Goal: Transaction & Acquisition: Purchase product/service

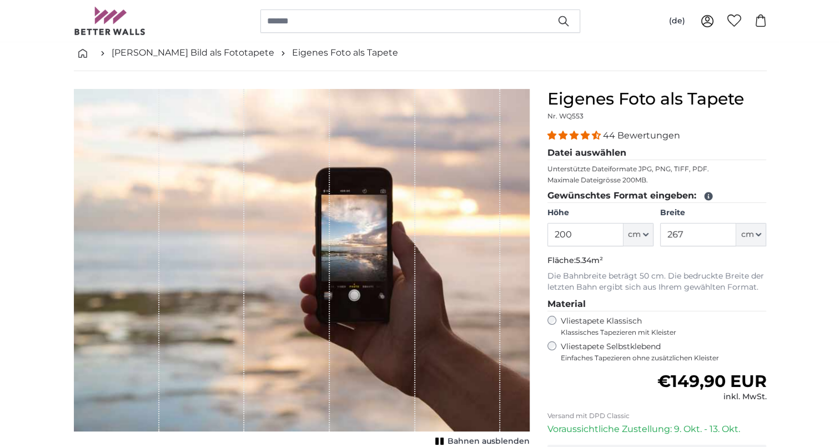
scroll to position [111, 0]
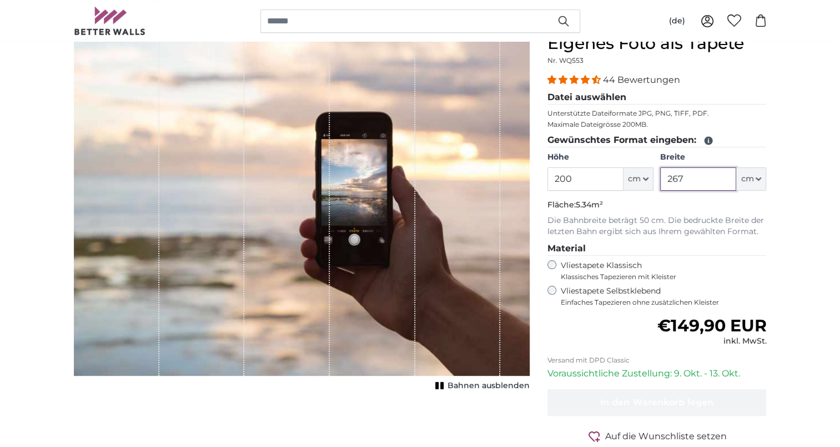
click at [711, 183] on input "267" at bounding box center [698, 178] width 76 height 23
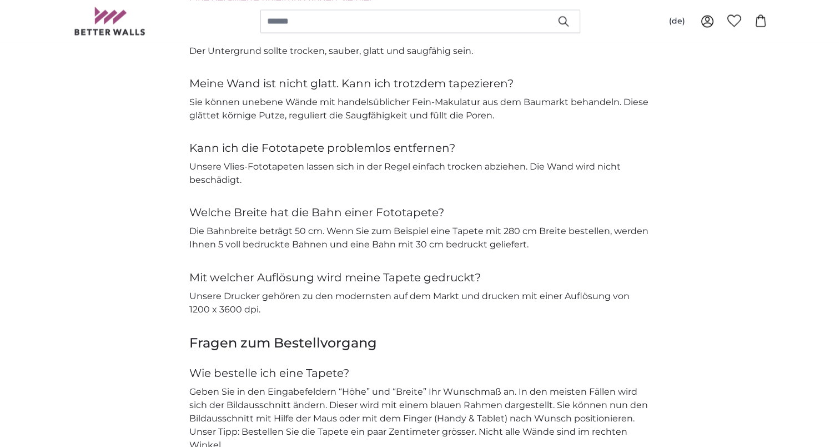
scroll to position [1888, 0]
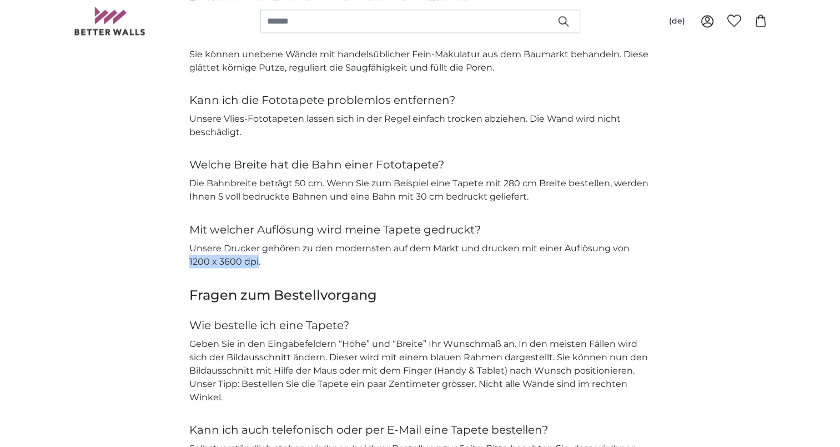
drag, startPoint x: 629, startPoint y: 247, endPoint x: 235, endPoint y: 258, distance: 393.9
click at [235, 258] on p "Unsere Drucker gehören zu den modernsten auf dem Markt und drucken mit einer Au…" at bounding box center [420, 254] width 462 height 27
copy p "1200 x 3600 dpi"
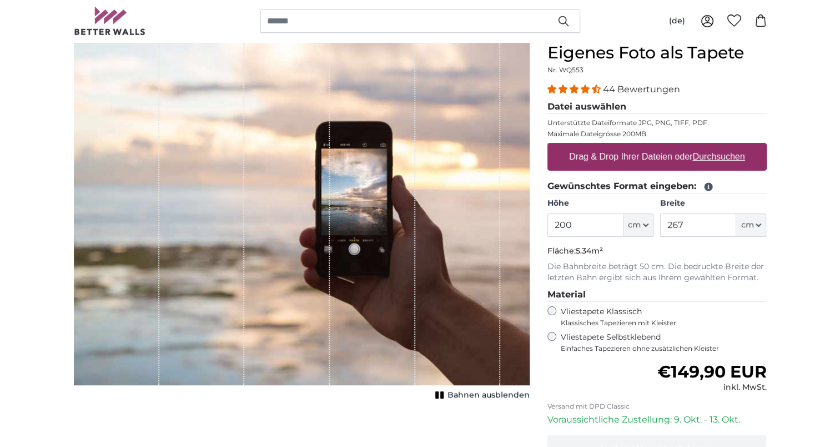
scroll to position [111, 0]
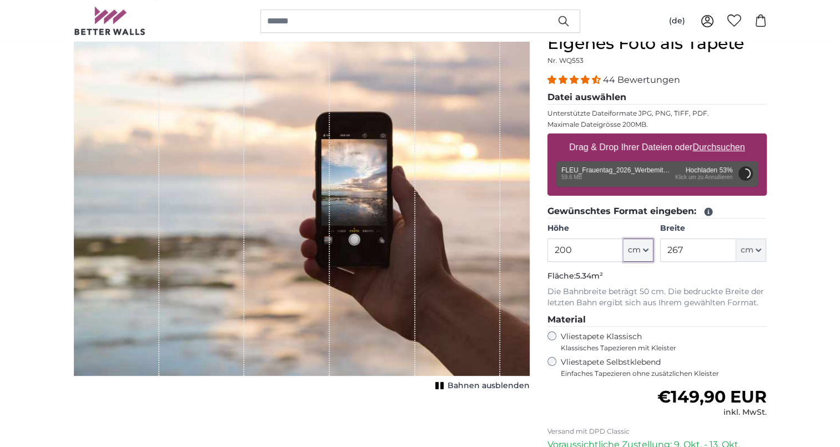
click at [641, 249] on button "cm" at bounding box center [639, 249] width 30 height 23
type input "142"
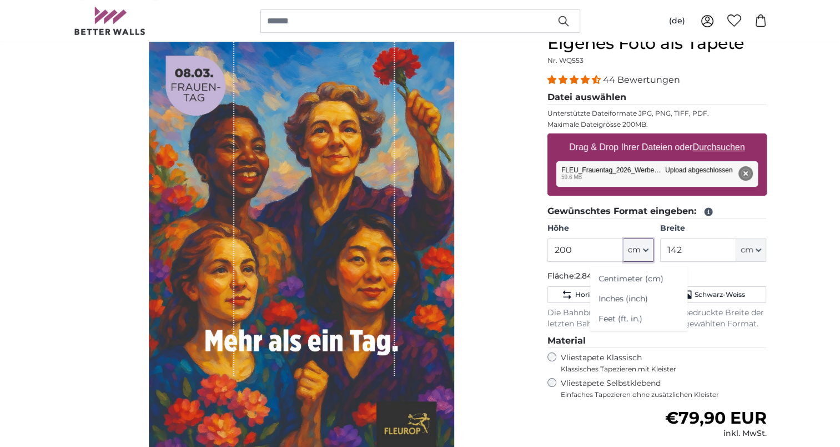
click at [641, 249] on button "cm" at bounding box center [639, 249] width 30 height 23
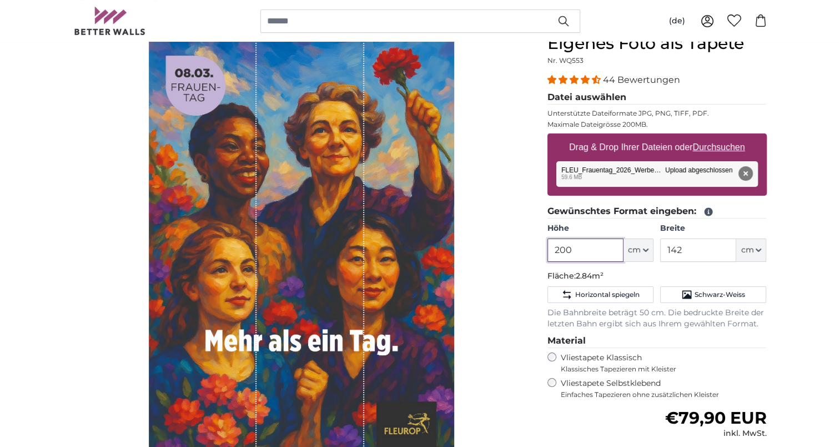
click at [590, 249] on input "200" at bounding box center [586, 249] width 76 height 23
paste input "67,5"
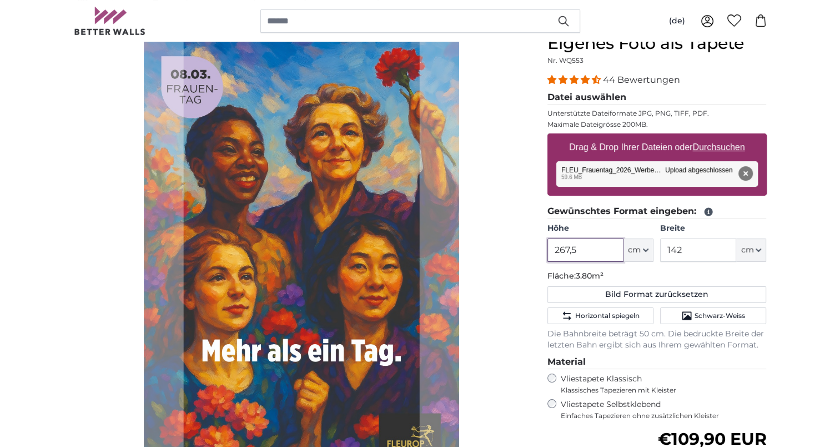
type input "267,5"
click at [691, 255] on input "142" at bounding box center [698, 249] width 76 height 23
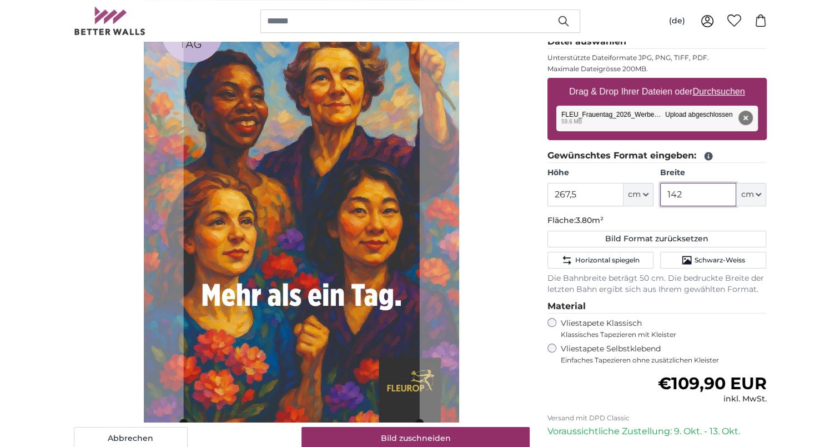
drag, startPoint x: 693, startPoint y: 194, endPoint x: 672, endPoint y: 194, distance: 21.1
click at [672, 194] on input "142" at bounding box center [698, 194] width 76 height 23
type input "150"
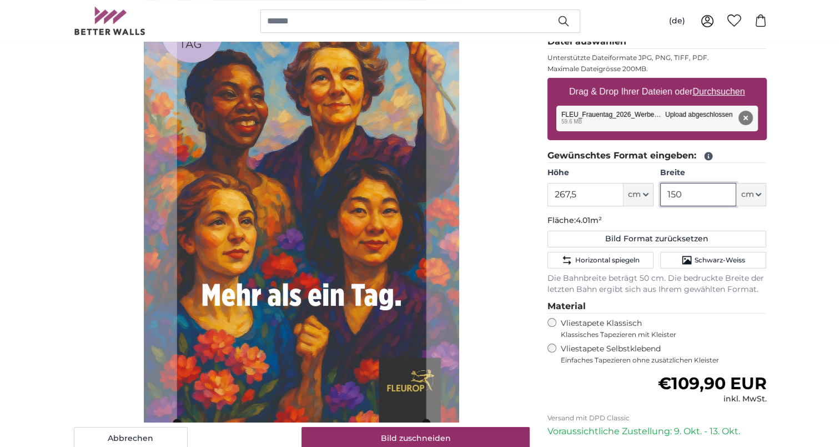
drag, startPoint x: 686, startPoint y: 192, endPoint x: 671, endPoint y: 198, distance: 16.5
click at [671, 198] on input "150" at bounding box center [698, 194] width 76 height 23
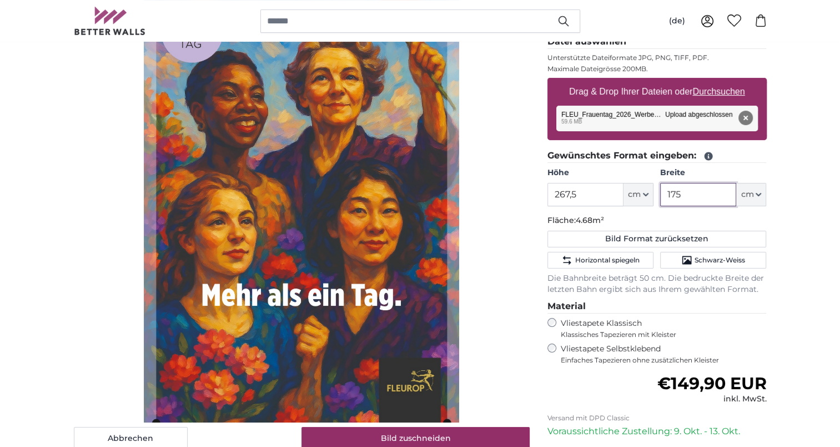
click at [673, 194] on input "175" at bounding box center [698, 194] width 76 height 23
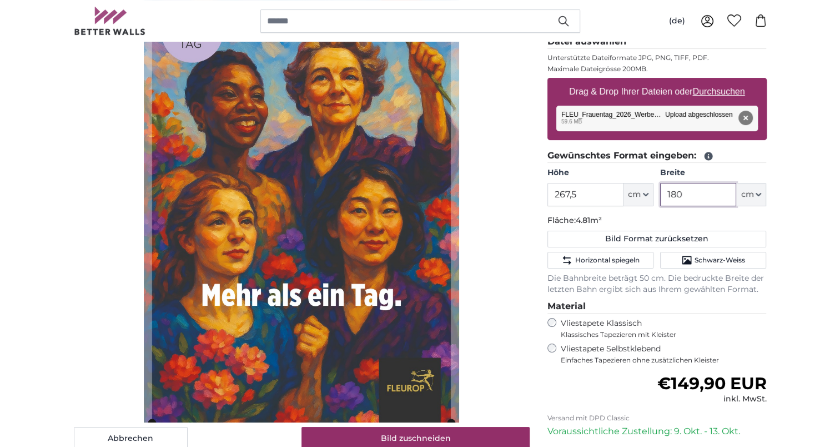
drag, startPoint x: 682, startPoint y: 193, endPoint x: 670, endPoint y: 194, distance: 11.7
click at [670, 194] on input "180" at bounding box center [698, 194] width 76 height 23
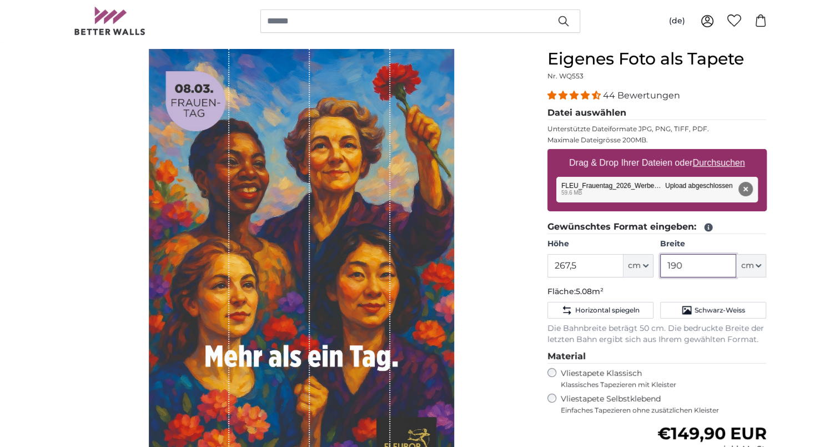
scroll to position [111, 0]
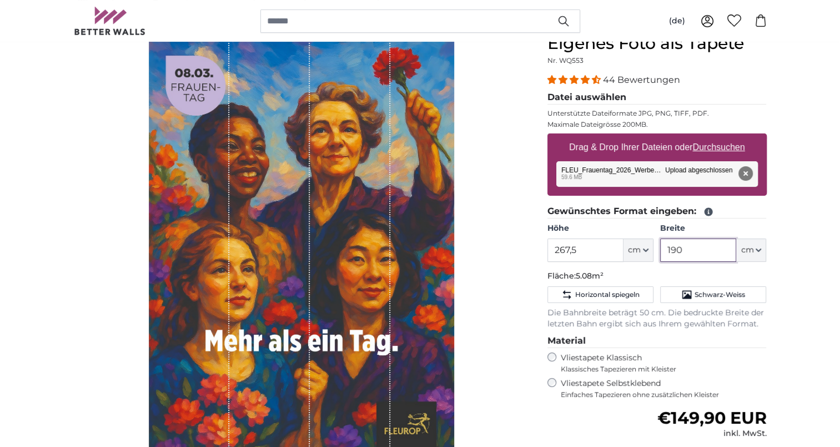
click at [676, 254] on input "190" at bounding box center [698, 249] width 76 height 23
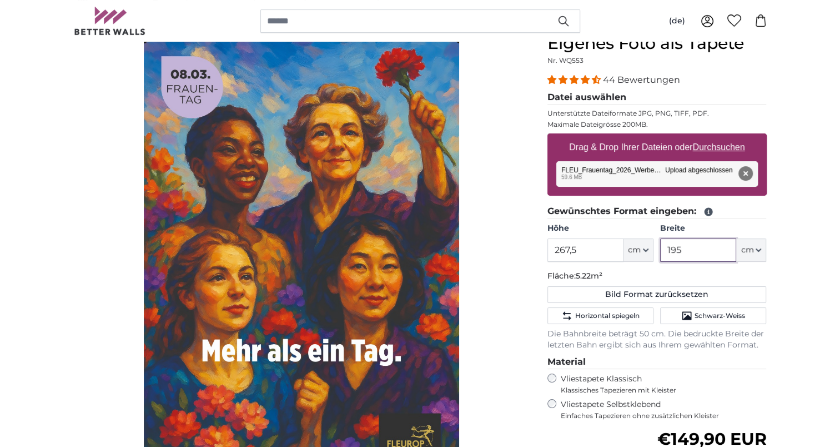
drag, startPoint x: 690, startPoint y: 249, endPoint x: 674, endPoint y: 249, distance: 16.1
click at [674, 249] on input "195" at bounding box center [698, 249] width 76 height 23
click at [685, 247] on input "195" at bounding box center [698, 249] width 76 height 23
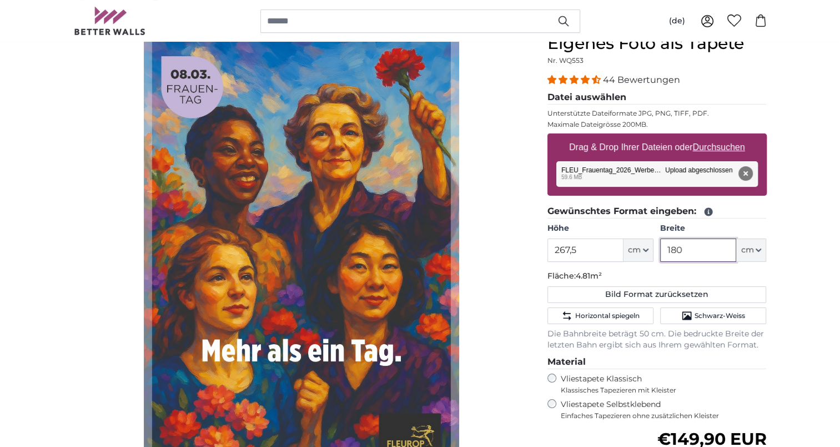
drag, startPoint x: 700, startPoint y: 251, endPoint x: 684, endPoint y: 253, distance: 16.3
click at [684, 253] on input "180" at bounding box center [698, 249] width 76 height 23
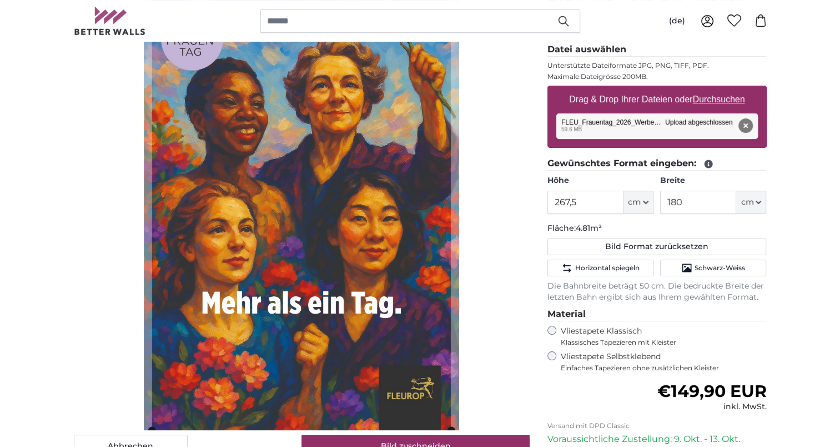
scroll to position [167, 0]
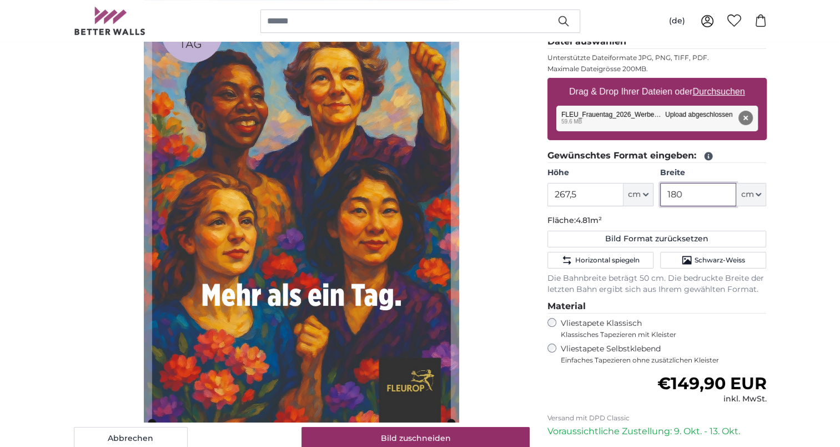
drag, startPoint x: 679, startPoint y: 193, endPoint x: 685, endPoint y: 194, distance: 6.2
click at [685, 194] on input "180" at bounding box center [698, 194] width 76 height 23
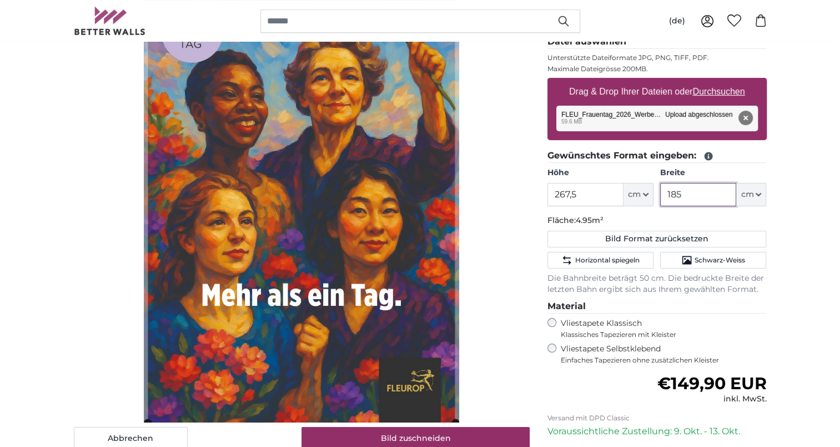
click at [676, 194] on input "185" at bounding box center [698, 194] width 76 height 23
click at [678, 194] on input "187" at bounding box center [698, 194] width 76 height 23
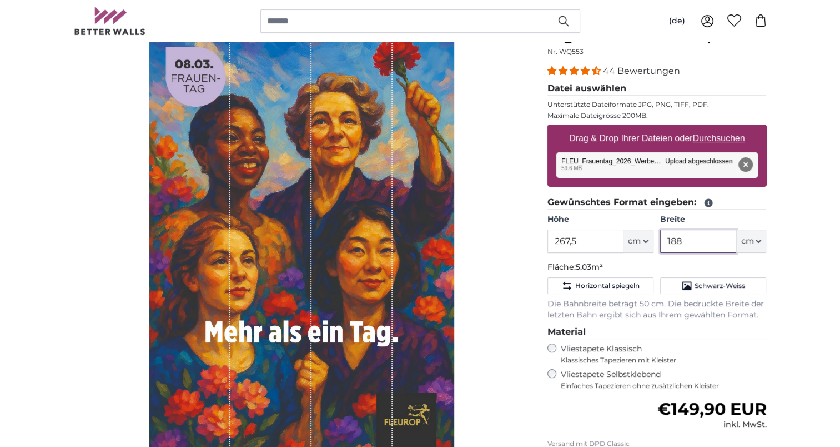
scroll to position [111, 0]
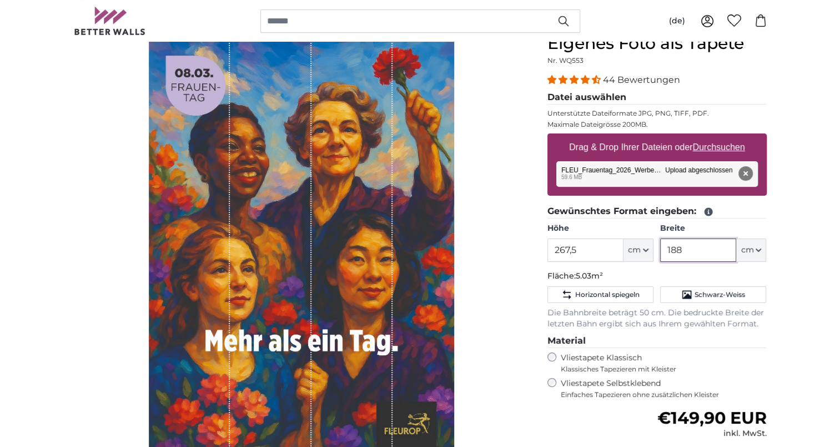
type input "188"
click at [560, 249] on input "267,5" at bounding box center [586, 249] width 76 height 23
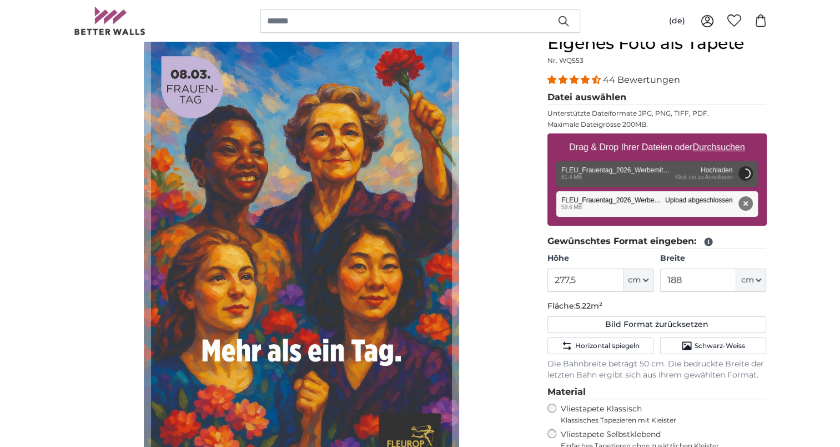
click at [745, 202] on button "Entfernen" at bounding box center [745, 203] width 14 height 14
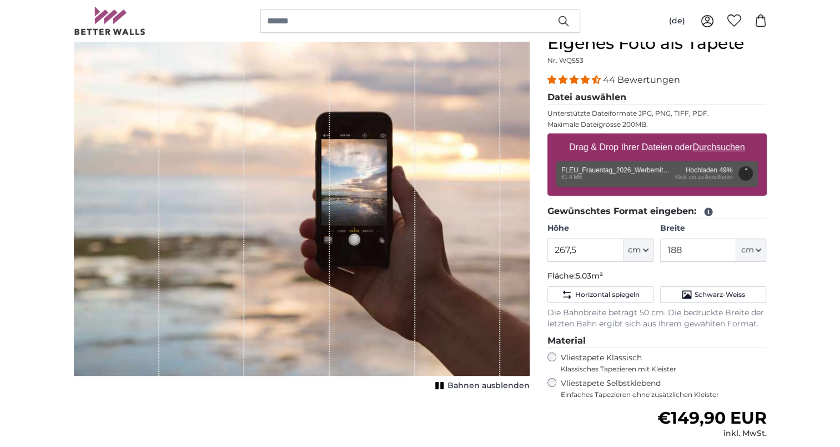
type input "200"
type input "152"
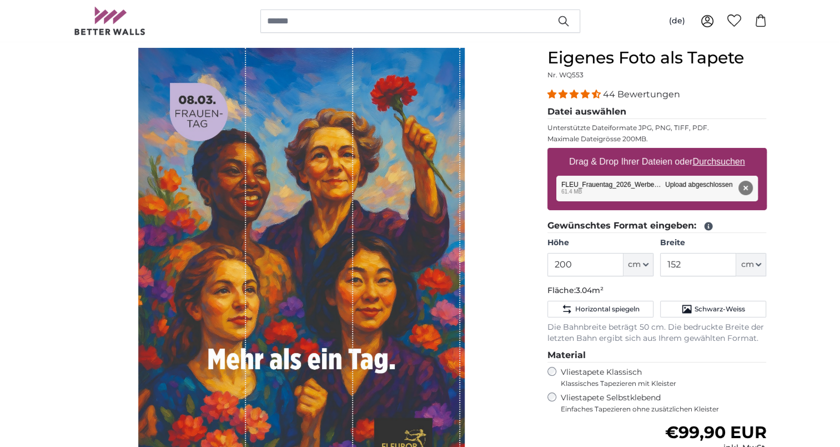
scroll to position [111, 0]
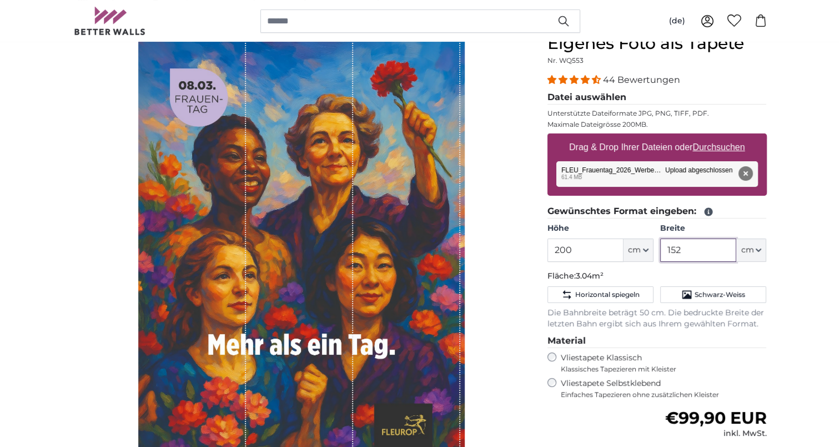
drag, startPoint x: 696, startPoint y: 254, endPoint x: 686, endPoint y: 255, distance: 10.6
click at [696, 254] on input "152" at bounding box center [698, 249] width 76 height 23
click at [593, 248] on input "200" at bounding box center [586, 249] width 76 height 23
paste input "67,5"
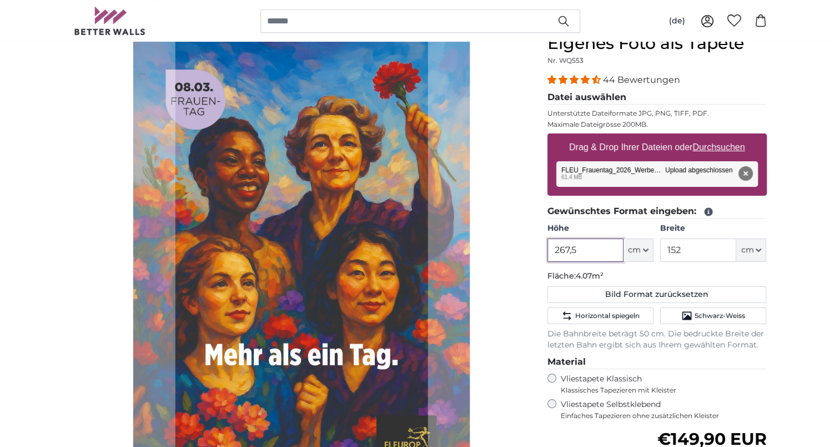
click at [562, 250] on input "267,5" at bounding box center [586, 249] width 76 height 23
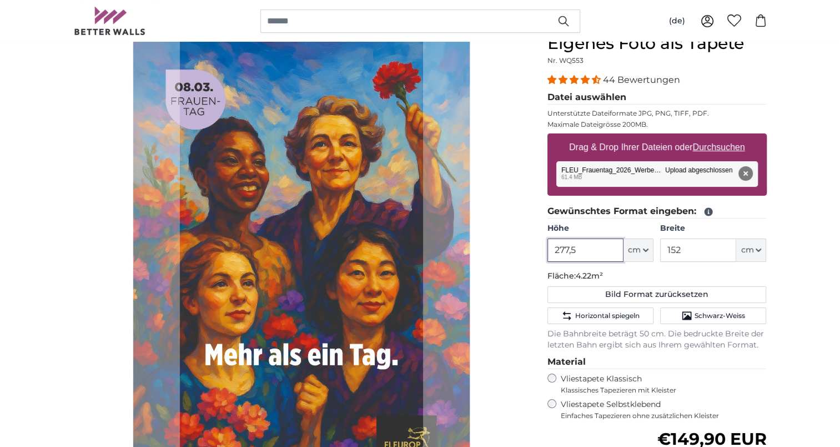
type input "277,5"
click at [687, 249] on input "152" at bounding box center [698, 249] width 76 height 23
drag, startPoint x: 687, startPoint y: 249, endPoint x: 655, endPoint y: 252, distance: 31.8
click at [655, 252] on div "Höhe 277,5 ft cm Centimeter (cm) Inches (inch) Feet (ft. in.) Breite 152 ft cm …" at bounding box center [657, 242] width 219 height 39
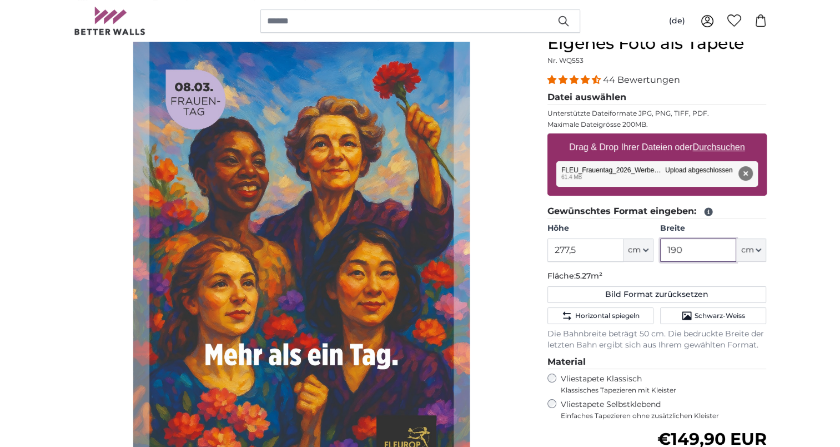
drag, startPoint x: 688, startPoint y: 248, endPoint x: 649, endPoint y: 248, distance: 38.9
click at [649, 248] on div "Höhe 277,5 ft cm Centimeter (cm) Inches (inch) Feet (ft. in.) Breite 190 ft cm …" at bounding box center [657, 242] width 219 height 39
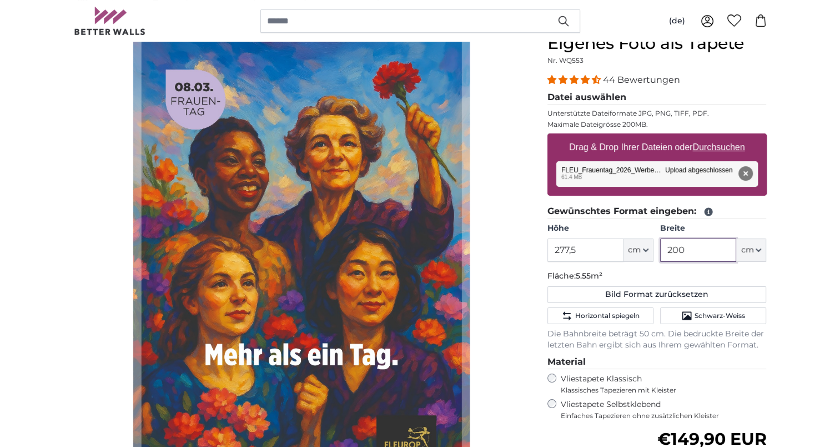
click at [676, 248] on input "200" at bounding box center [698, 249] width 76 height 23
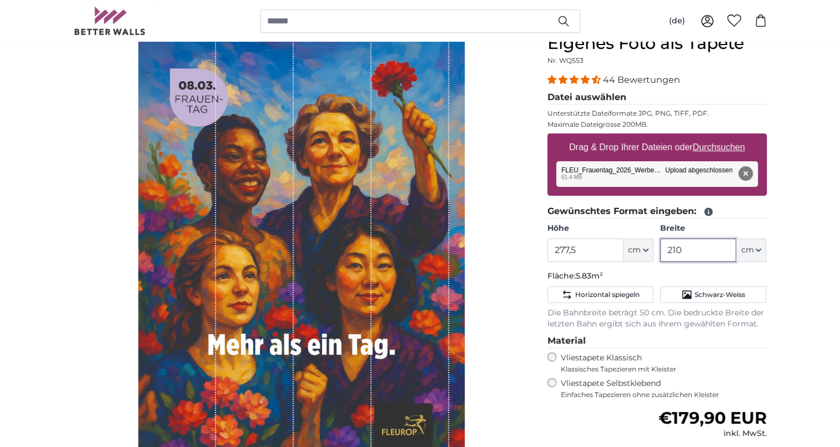
drag, startPoint x: 673, startPoint y: 249, endPoint x: 682, endPoint y: 249, distance: 8.9
click at [682, 249] on input "210" at bounding box center [698, 249] width 76 height 23
drag, startPoint x: 685, startPoint y: 250, endPoint x: 679, endPoint y: 250, distance: 6.1
click at [679, 250] on input "209" at bounding box center [698, 249] width 76 height 23
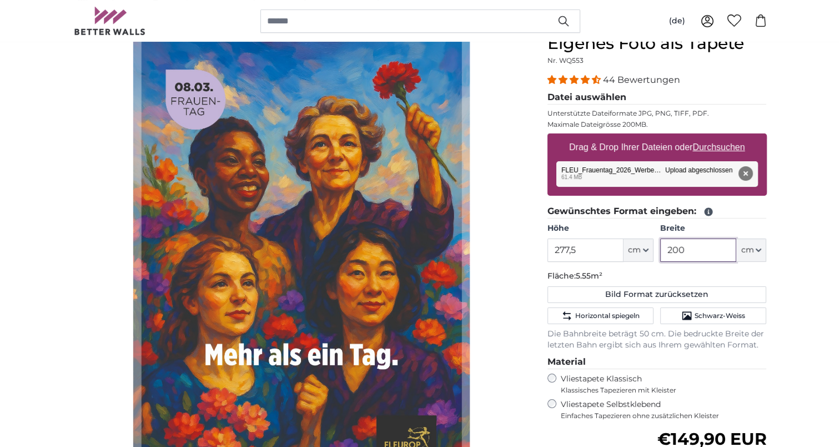
drag, startPoint x: 685, startPoint y: 250, endPoint x: 678, endPoint y: 250, distance: 7.8
click at [678, 250] on input "200" at bounding box center [698, 249] width 76 height 23
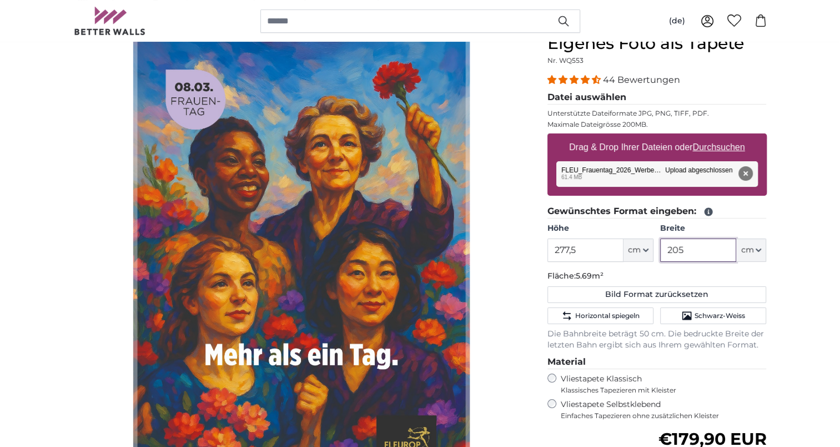
drag, startPoint x: 688, startPoint y: 250, endPoint x: 679, endPoint y: 252, distance: 9.0
click at [679, 252] on input "205" at bounding box center [698, 249] width 76 height 23
drag, startPoint x: 693, startPoint y: 251, endPoint x: 679, endPoint y: 252, distance: 13.3
click at [679, 252] on input "206" at bounding box center [698, 249] width 76 height 23
drag, startPoint x: 692, startPoint y: 251, endPoint x: 679, endPoint y: 251, distance: 13.3
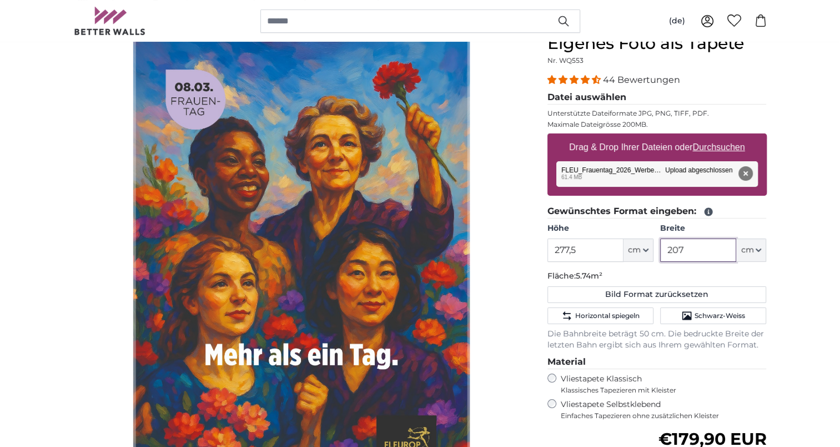
click at [679, 251] on input "207" at bounding box center [698, 249] width 76 height 23
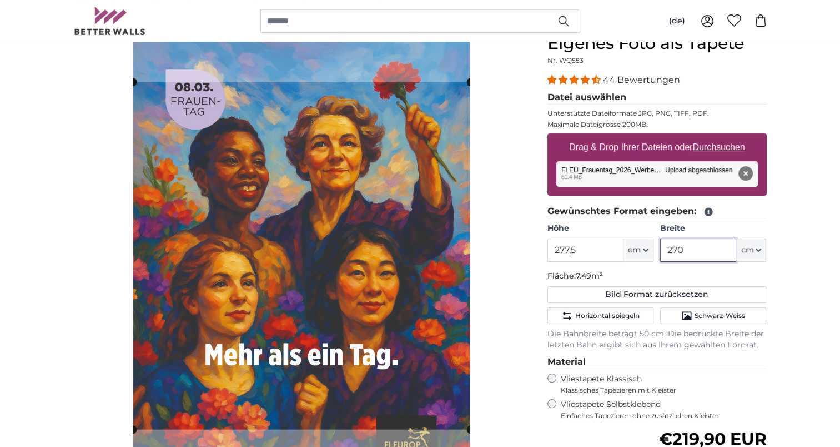
click at [673, 248] on input "270" at bounding box center [698, 249] width 76 height 23
drag, startPoint x: 674, startPoint y: 248, endPoint x: 688, endPoint y: 248, distance: 13.3
click at [688, 248] on input "270" at bounding box center [698, 249] width 76 height 23
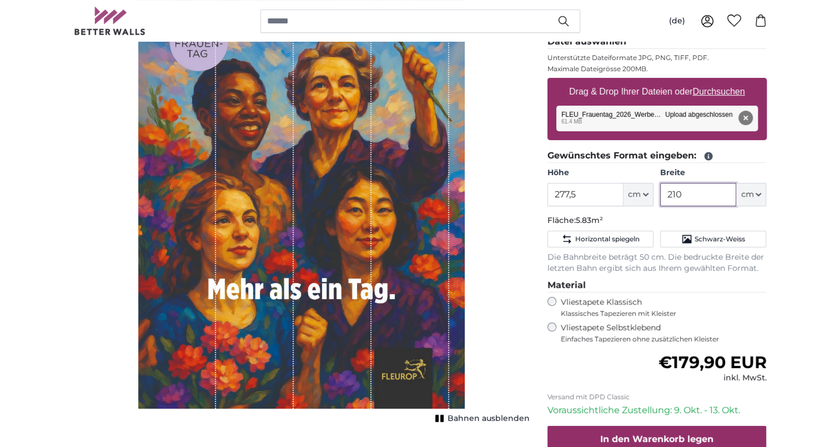
scroll to position [111, 0]
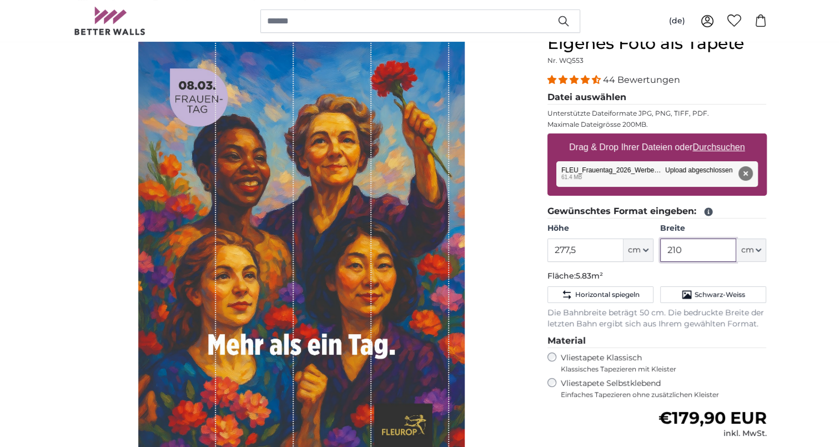
drag, startPoint x: 684, startPoint y: 248, endPoint x: 677, endPoint y: 249, distance: 6.8
click at [677, 249] on input "210" at bounding box center [698, 249] width 76 height 23
click at [582, 249] on input "277,5" at bounding box center [586, 249] width 76 height 23
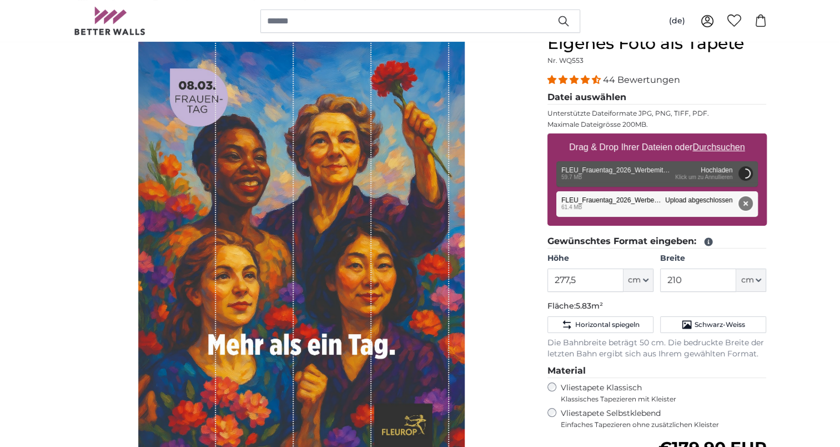
click at [746, 200] on button "Entfernen" at bounding box center [745, 203] width 14 height 14
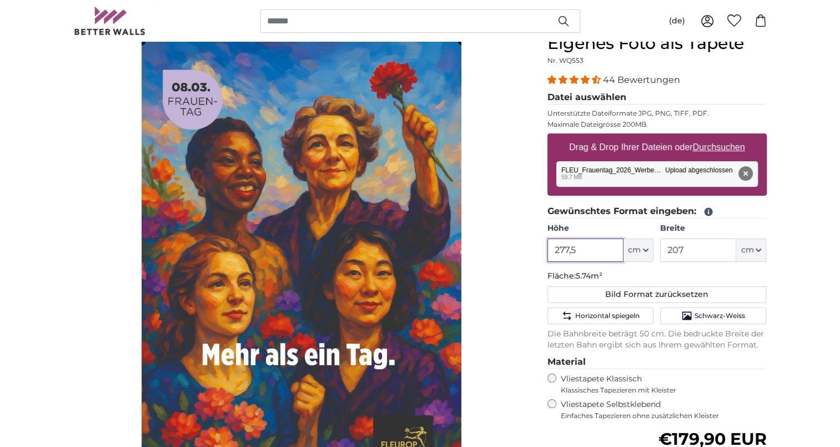
click at [598, 252] on input "277,5" at bounding box center [586, 249] width 76 height 23
drag, startPoint x: 698, startPoint y: 249, endPoint x: 675, endPoint y: 250, distance: 22.8
click at [675, 250] on input "207" at bounding box center [698, 249] width 76 height 23
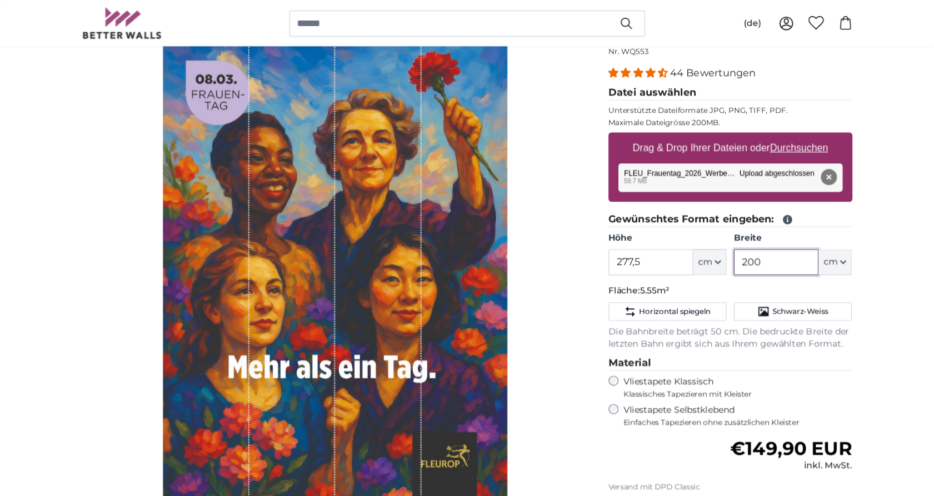
scroll to position [111, 0]
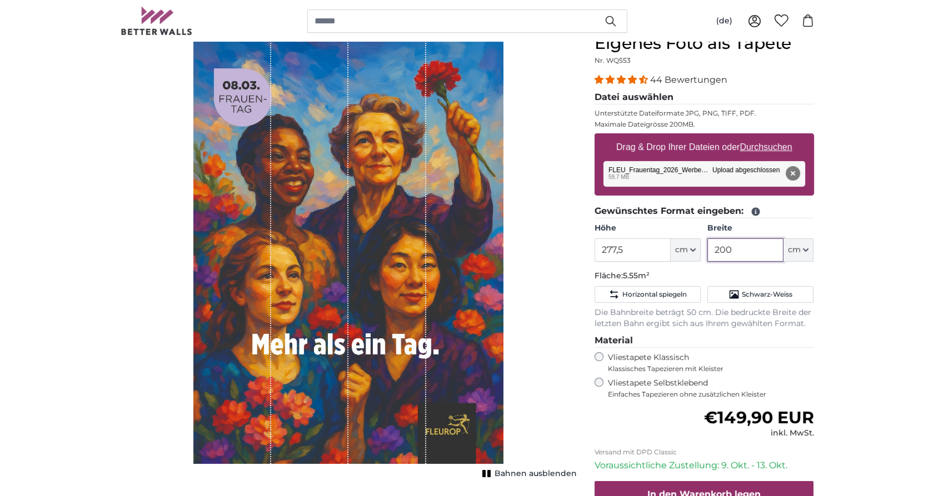
type input "200"
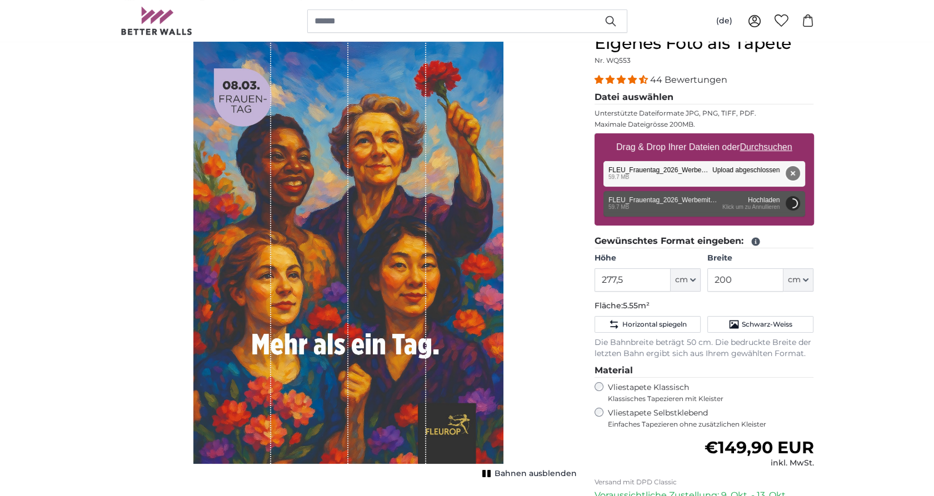
click at [791, 170] on button "Entfernen" at bounding box center [792, 173] width 14 height 14
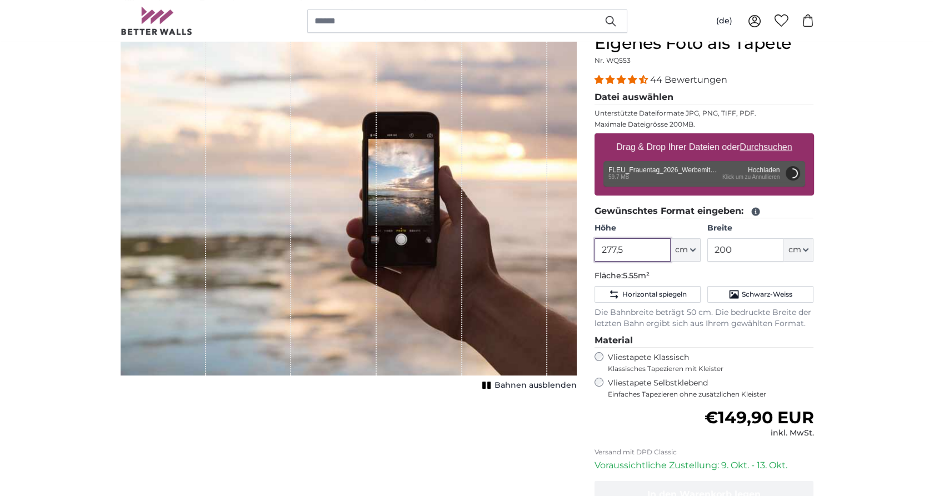
click at [630, 249] on input "277,5" at bounding box center [632, 249] width 76 height 23
type input "200"
type input "144"
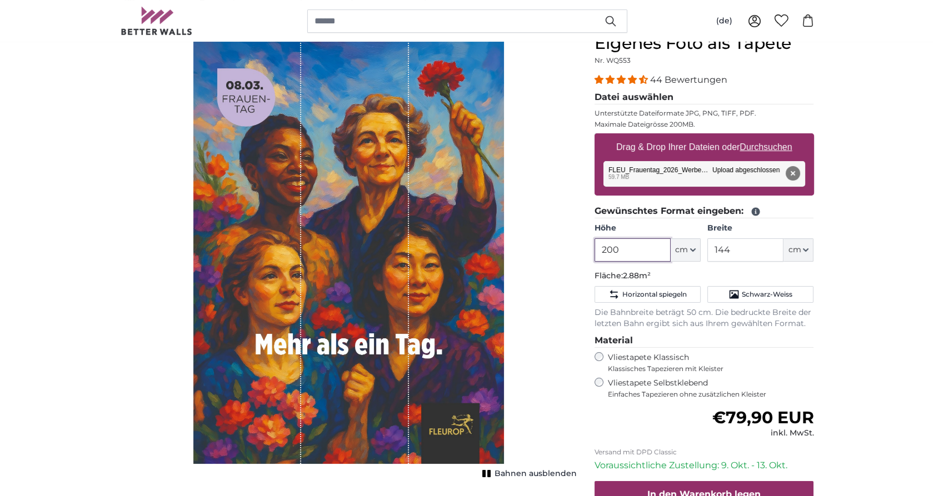
drag, startPoint x: 596, startPoint y: 250, endPoint x: 574, endPoint y: 251, distance: 22.2
click at [574, 251] on product-detail "Abbrechen Bild zuschneiden Bahnen ausblenden Eigenes Foto als Tapete Nr. WQ553 …" at bounding box center [467, 303] width 711 height 574
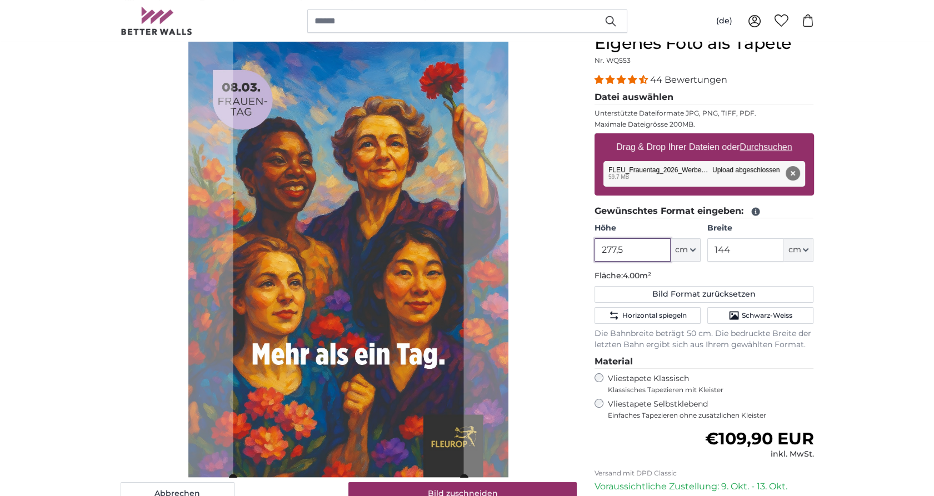
type input "277,5"
drag, startPoint x: 740, startPoint y: 250, endPoint x: 706, endPoint y: 253, distance: 33.5
click at [706, 253] on div "Höhe 277,5 ft cm Centimeter (cm) Inches (inch) Feet (ft. in.) Breite 144 ft cm …" at bounding box center [703, 242] width 219 height 39
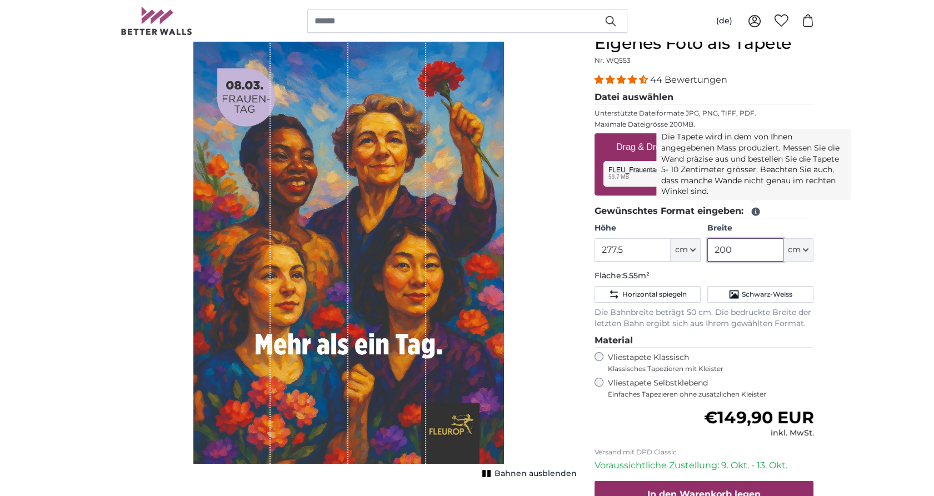
type input "200"
